Goal: Information Seeking & Learning: Check status

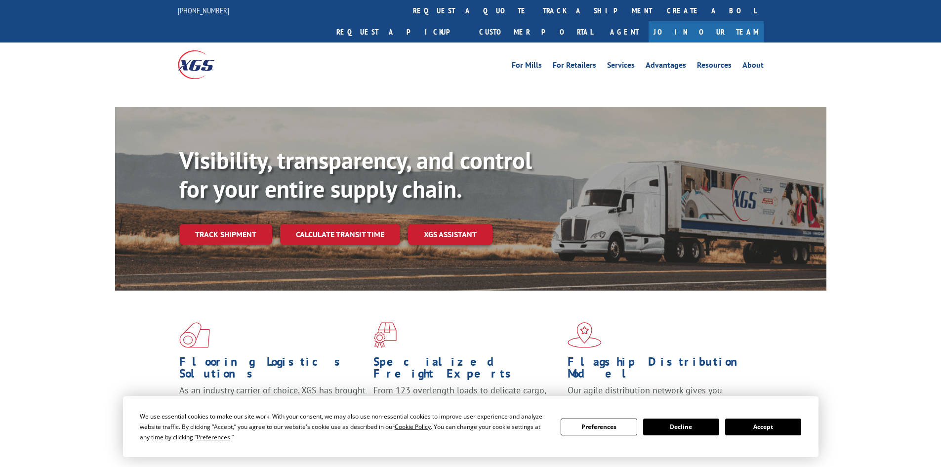
click at [247, 215] on div "Visibility, transparency, and control for your entire supply chain. Track shipm…" at bounding box center [502, 215] width 647 height 138
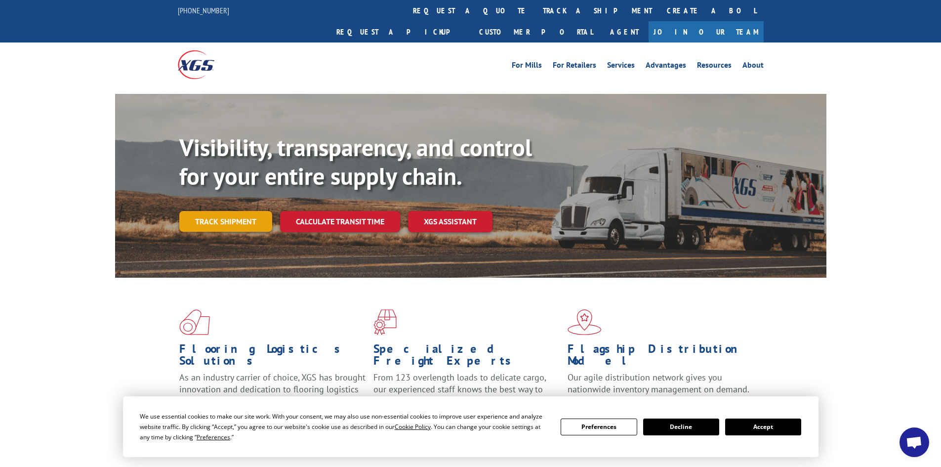
click at [250, 211] on link "Track shipment" at bounding box center [225, 221] width 93 height 21
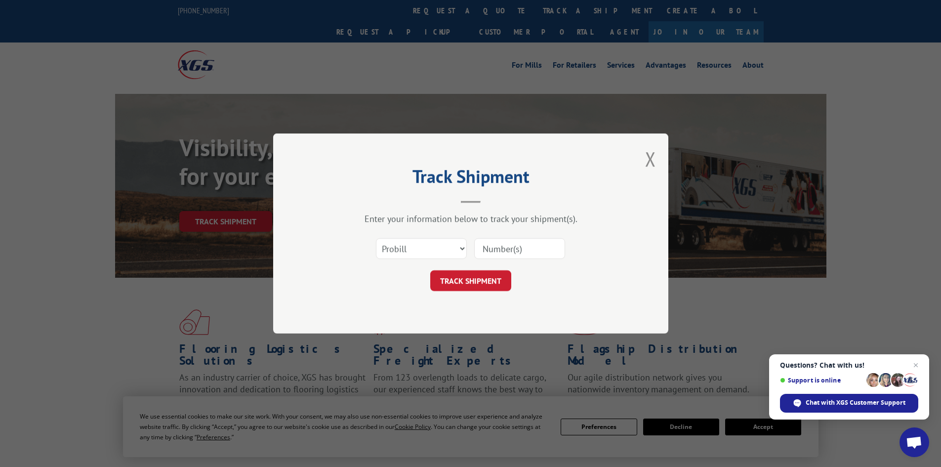
click at [518, 248] on input at bounding box center [519, 248] width 91 height 21
type input "9"
type input "17592198"
click at [502, 274] on button "TRACK SHIPMENT" at bounding box center [470, 280] width 81 height 21
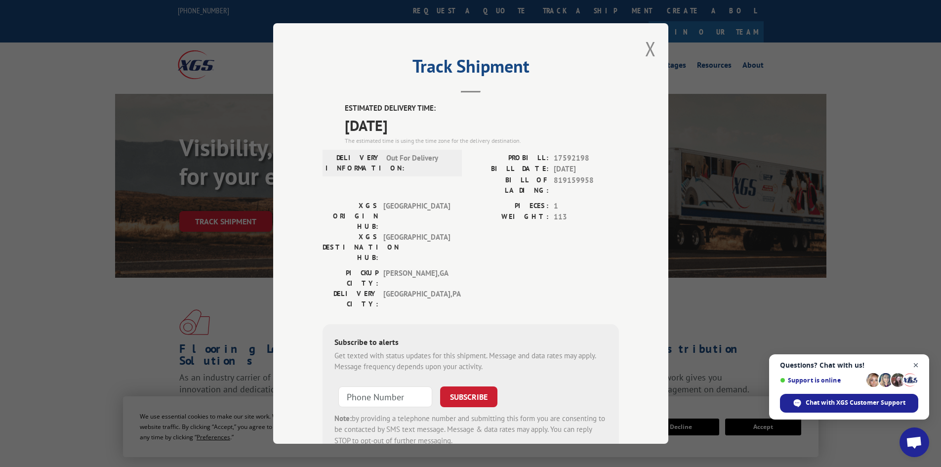
click at [918, 365] on span "Open chat" at bounding box center [916, 365] width 12 height 12
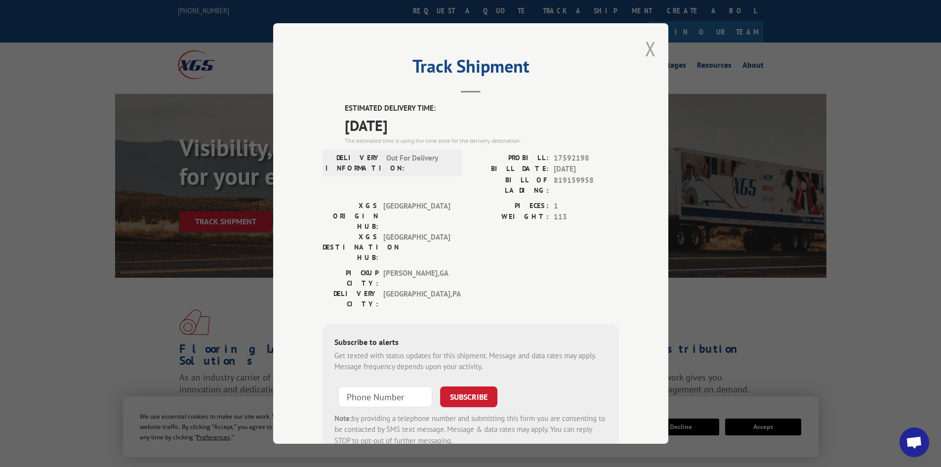
click at [648, 51] on button "Close modal" at bounding box center [650, 49] width 11 height 26
